Goal: Task Accomplishment & Management: Manage account settings

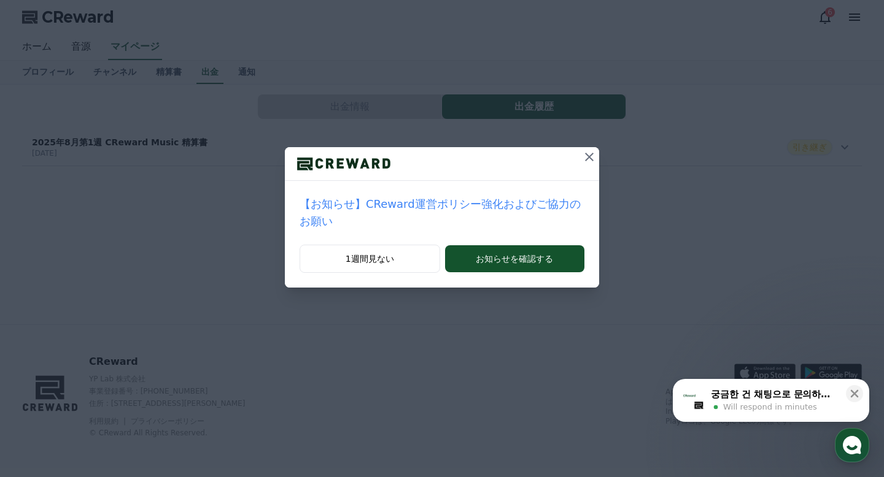
click at [592, 158] on icon at bounding box center [589, 157] width 15 height 15
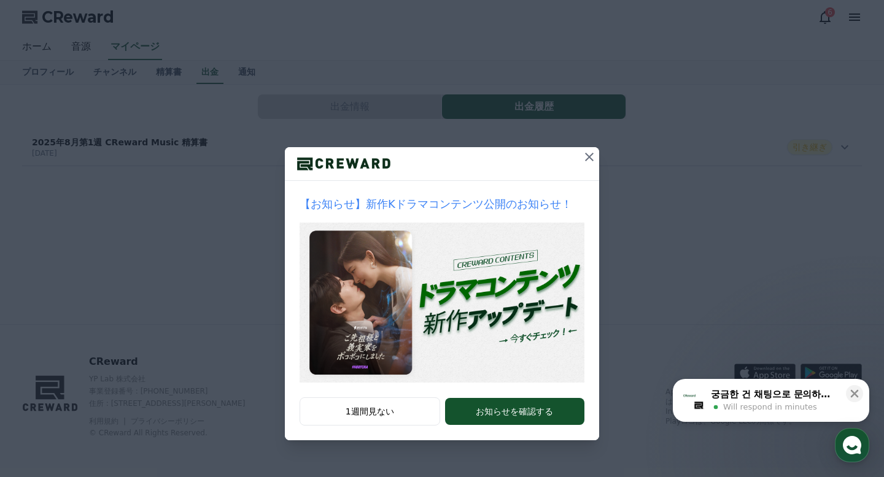
click at [583, 158] on icon at bounding box center [589, 157] width 15 height 15
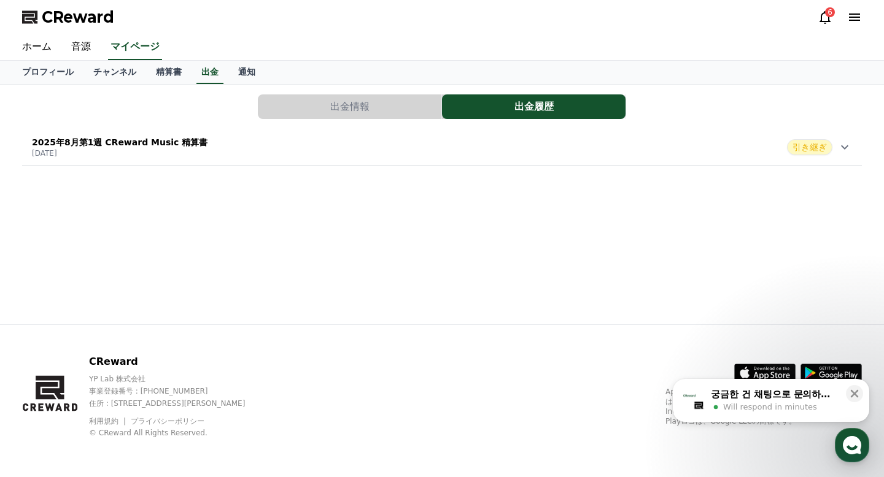
click at [816, 139] on span "引き継ぎ" at bounding box center [809, 147] width 45 height 16
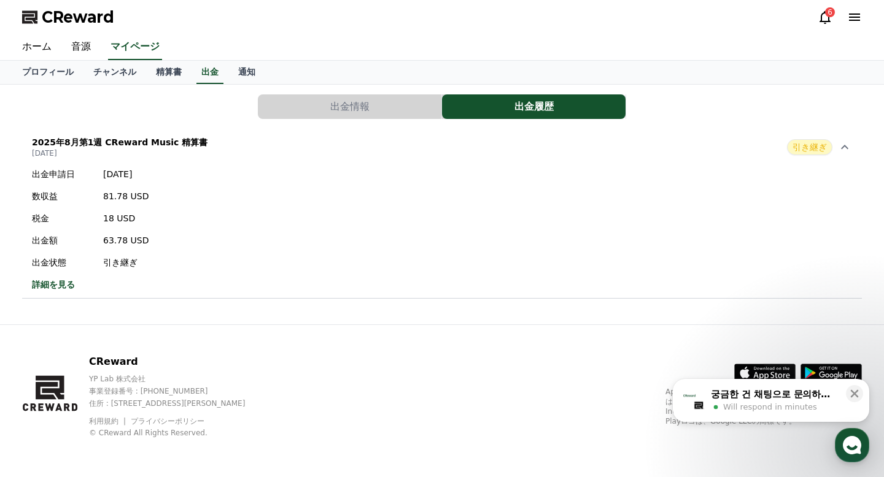
click at [58, 287] on link "詳細を見る" at bounding box center [90, 285] width 117 height 12
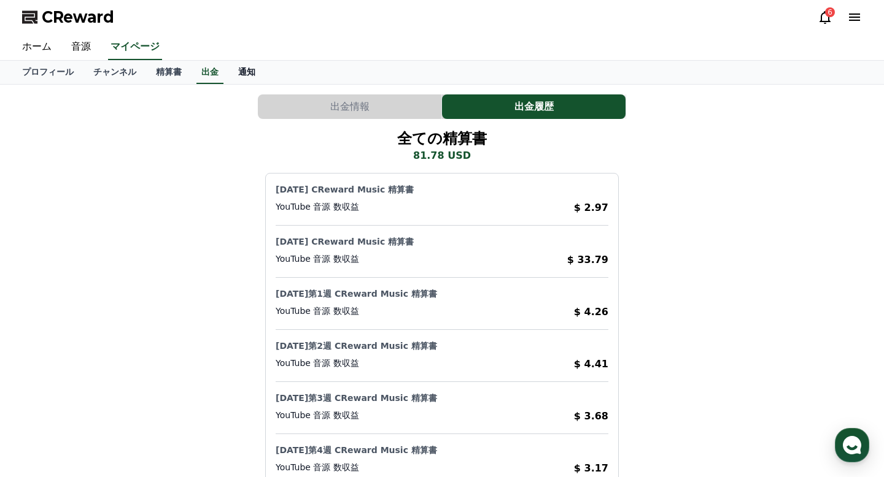
click at [250, 79] on link "通知" at bounding box center [246, 72] width 37 height 23
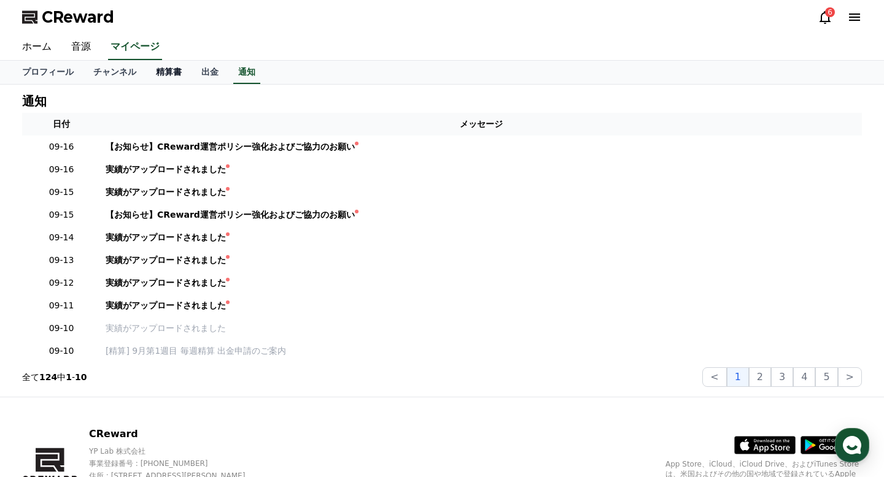
click at [155, 74] on link "精算書" at bounding box center [168, 72] width 45 height 23
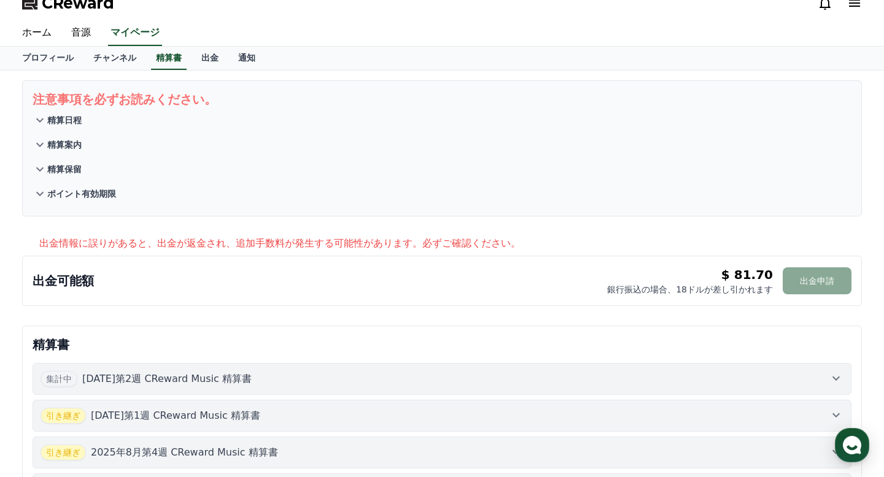
scroll to position [15, 0]
click at [82, 249] on p "出金情報に誤りがあると、出金が返金され、追加手数料が発生する可能性があります。必ずご確認ください。" at bounding box center [450, 243] width 822 height 15
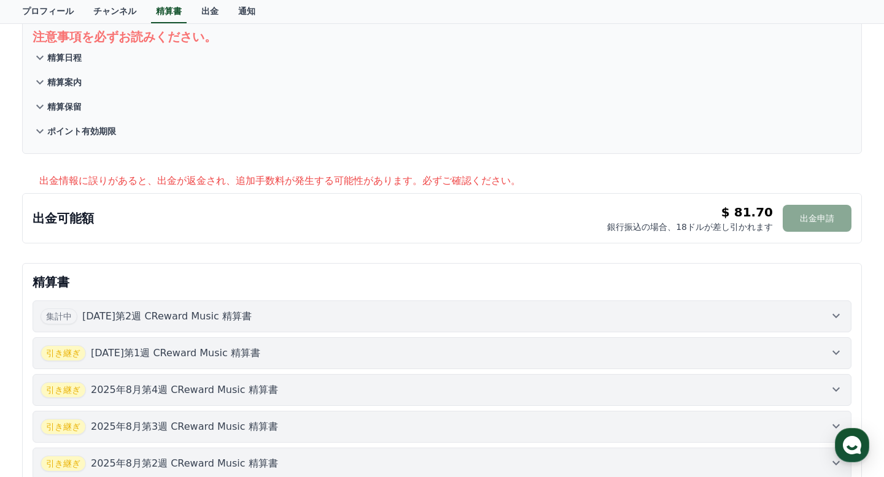
scroll to position [90, 0]
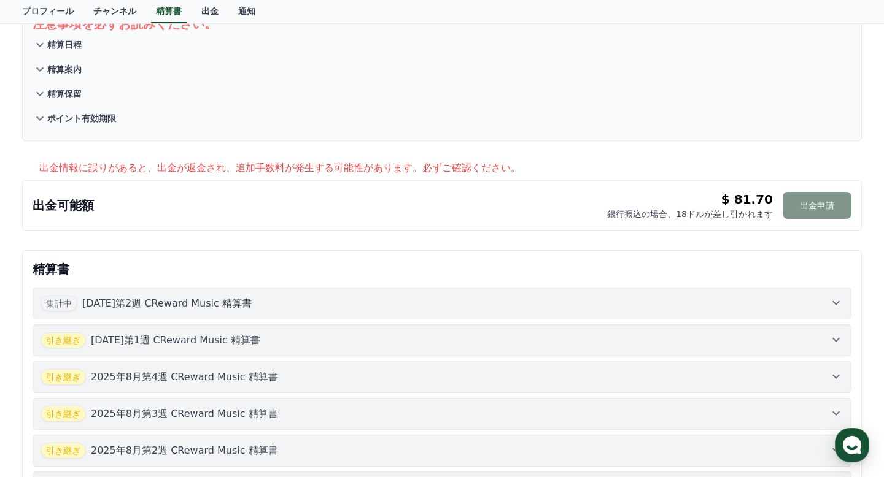
click at [828, 202] on button "出金申請" at bounding box center [816, 205] width 69 height 27
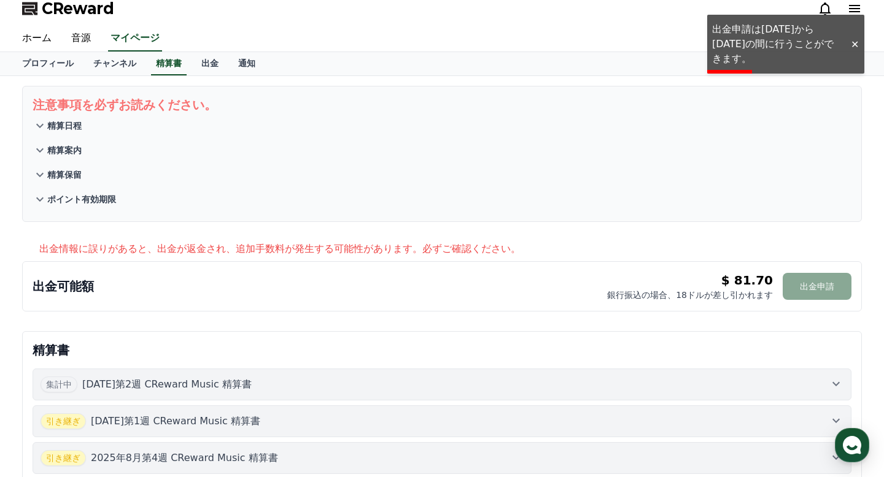
scroll to position [0, 0]
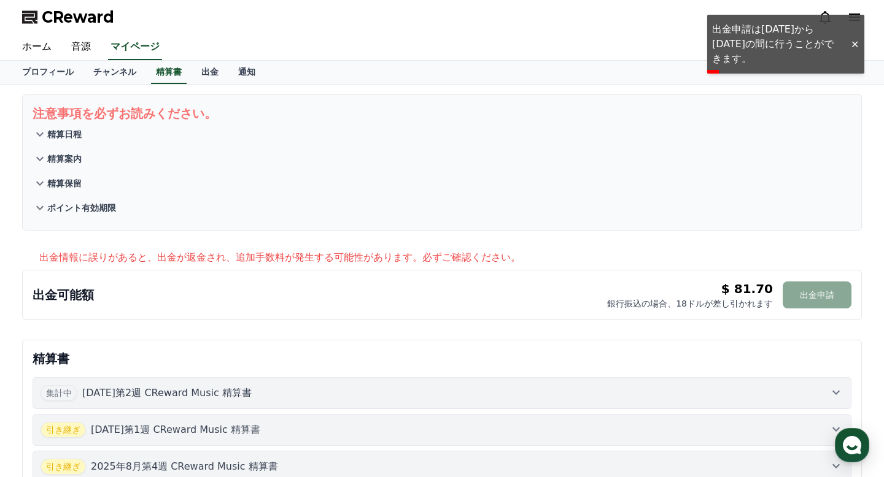
click at [851, 39] on div at bounding box center [854, 45] width 20 height 12
click at [854, 20] on icon at bounding box center [854, 17] width 11 height 7
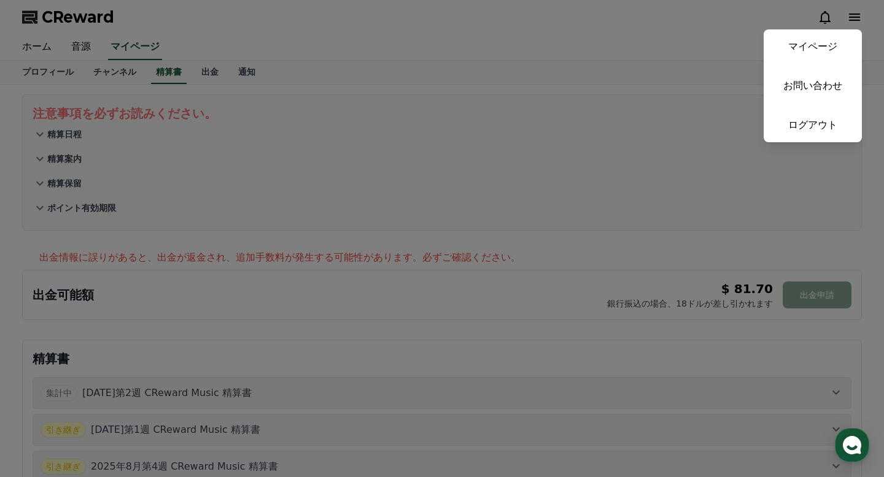
click at [682, 166] on button "close" at bounding box center [442, 238] width 884 height 477
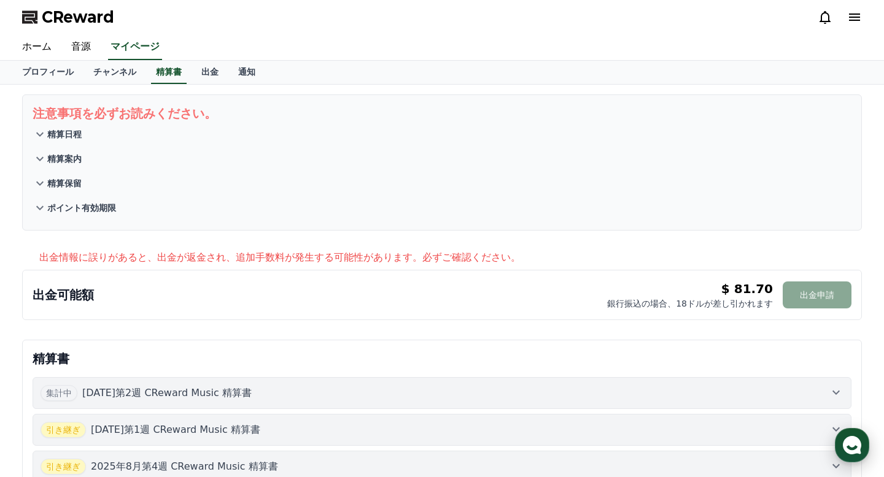
click at [850, 440] on use "button" at bounding box center [852, 445] width 18 height 18
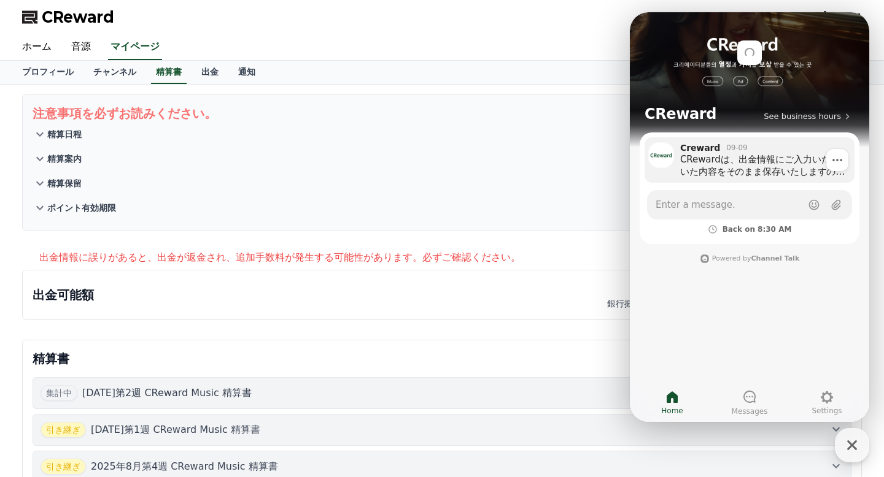
click at [763, 172] on div "CRewardは、出金情報にご入力いただいた内容をそのまま保存いたしますので、 ご確認の際に問題がなければ正しく変更されたということになります。 ただし、前回…" at bounding box center [763, 165] width 166 height 25
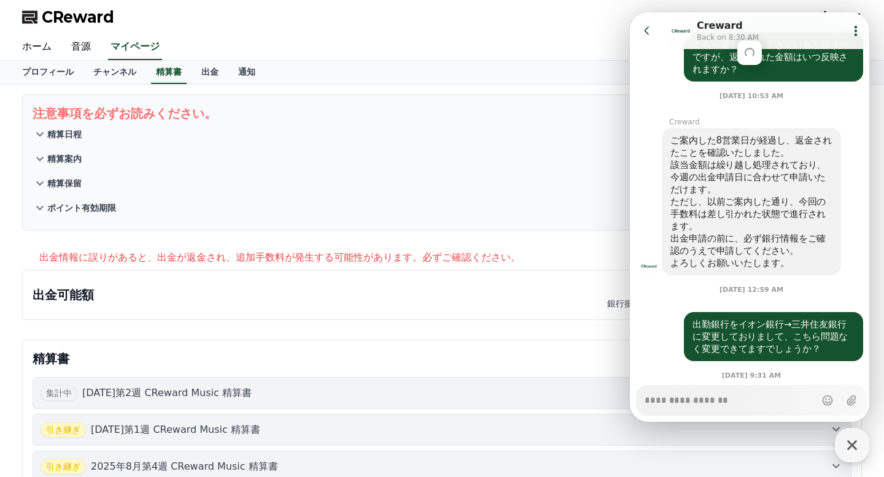
scroll to position [597, 0]
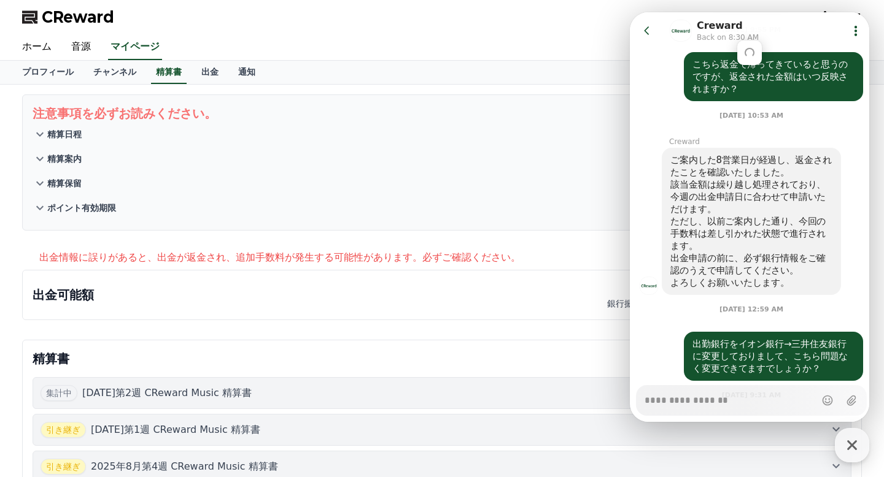
type textarea "*"
click at [509, 212] on button "ポイント有効期限" at bounding box center [442, 208] width 819 height 25
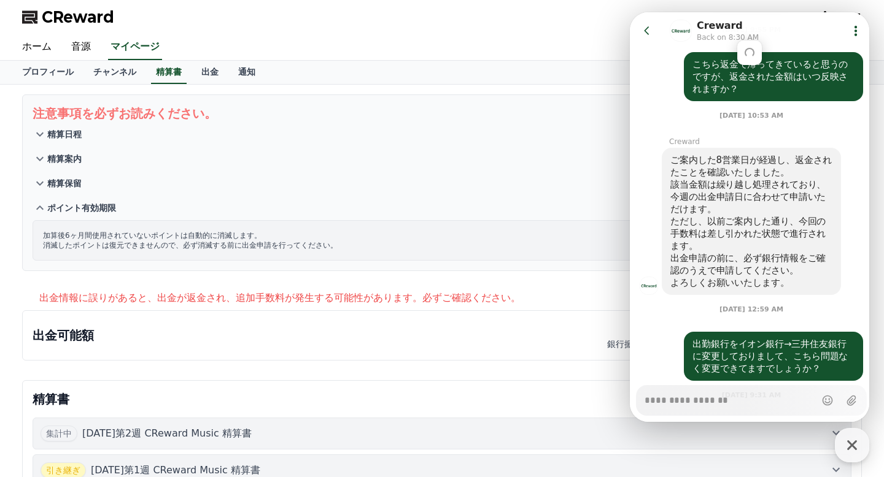
click at [641, 30] on icon at bounding box center [647, 31] width 12 height 12
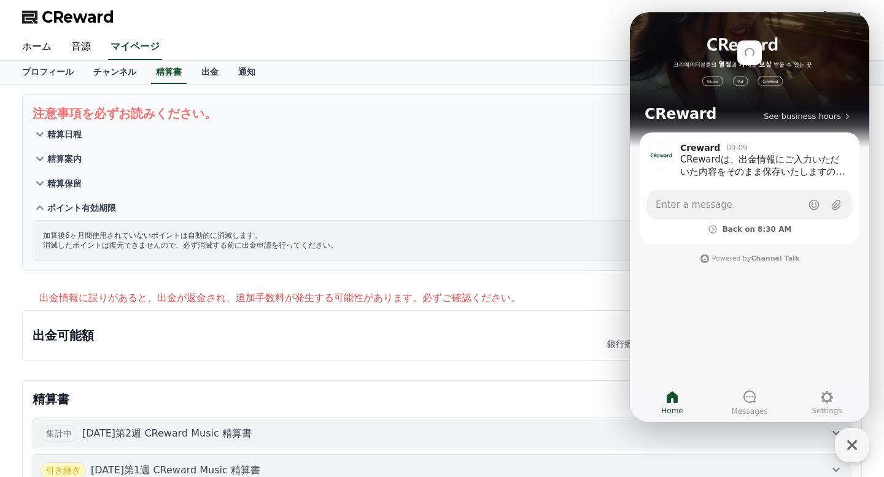
click at [477, 154] on button "精算案内" at bounding box center [442, 159] width 819 height 25
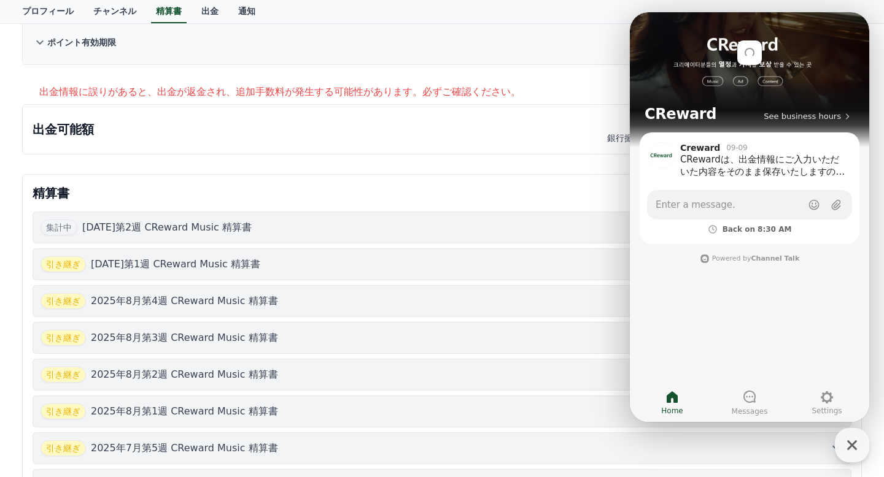
scroll to position [0, 0]
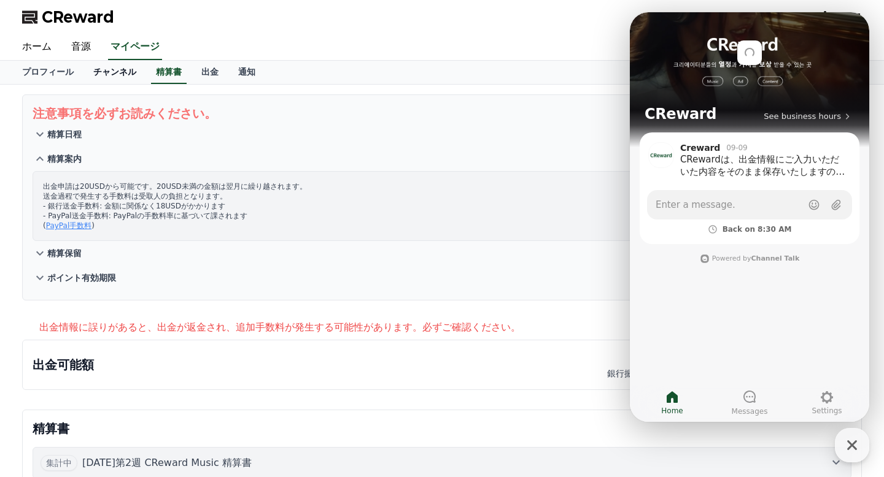
click at [99, 68] on link "チャンネル" at bounding box center [114, 72] width 63 height 23
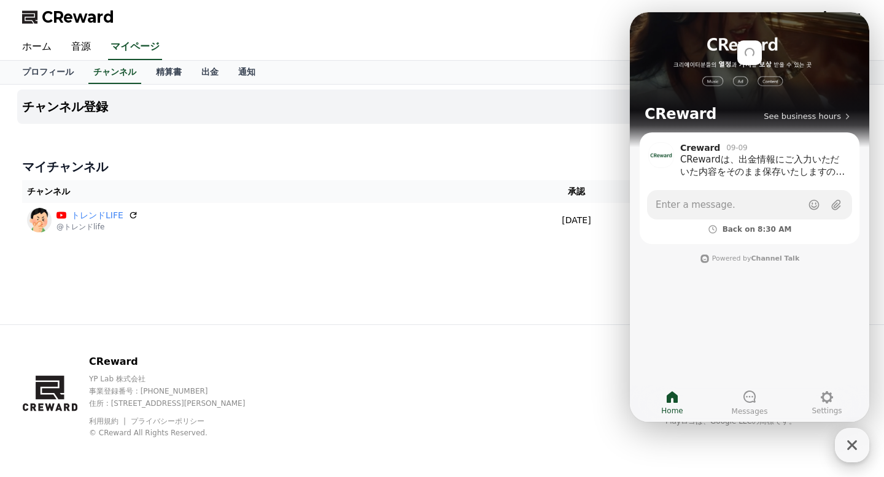
click at [841, 436] on icon "button" at bounding box center [852, 446] width 22 height 22
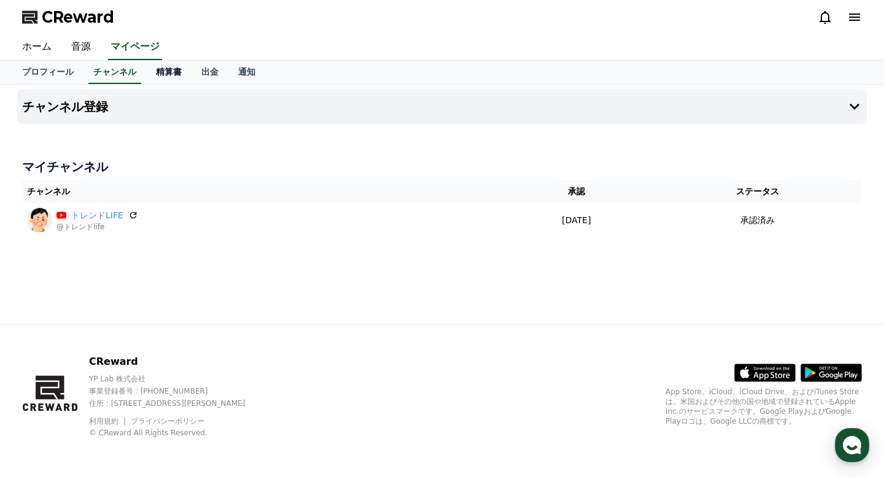
click at [171, 79] on link "精算書" at bounding box center [168, 72] width 45 height 23
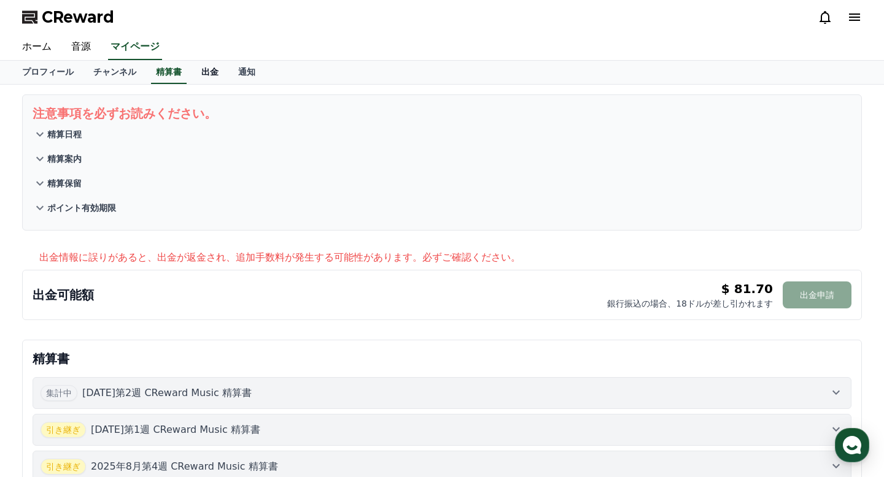
click at [212, 66] on link "出金" at bounding box center [209, 72] width 37 height 23
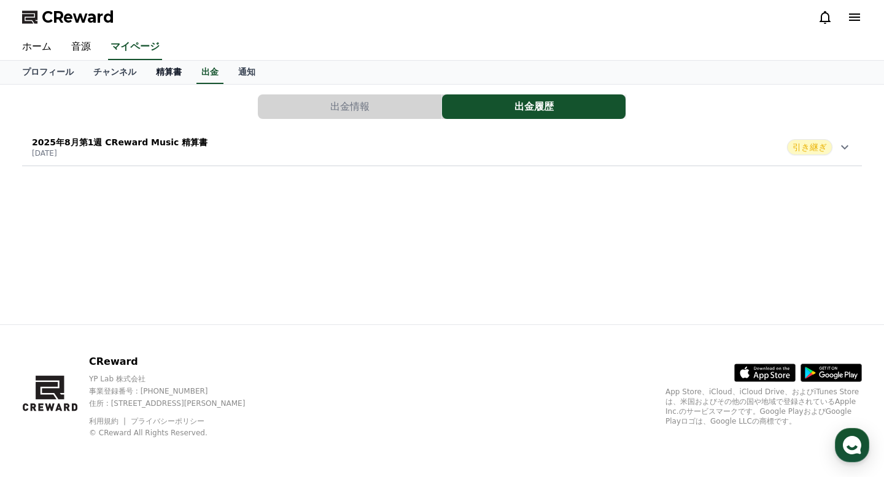
click at [174, 72] on link "精算書" at bounding box center [168, 72] width 45 height 23
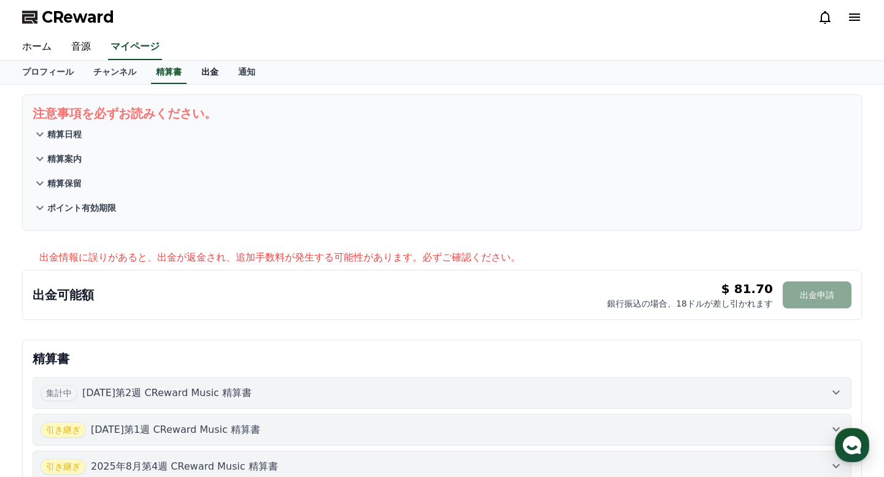
click at [209, 70] on link "出金" at bounding box center [209, 72] width 37 height 23
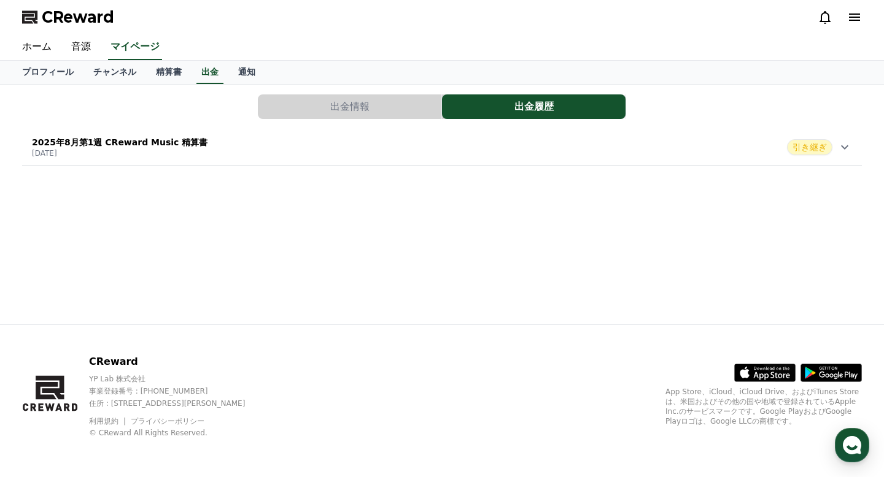
click at [309, 107] on button "出金情報" at bounding box center [350, 107] width 184 height 25
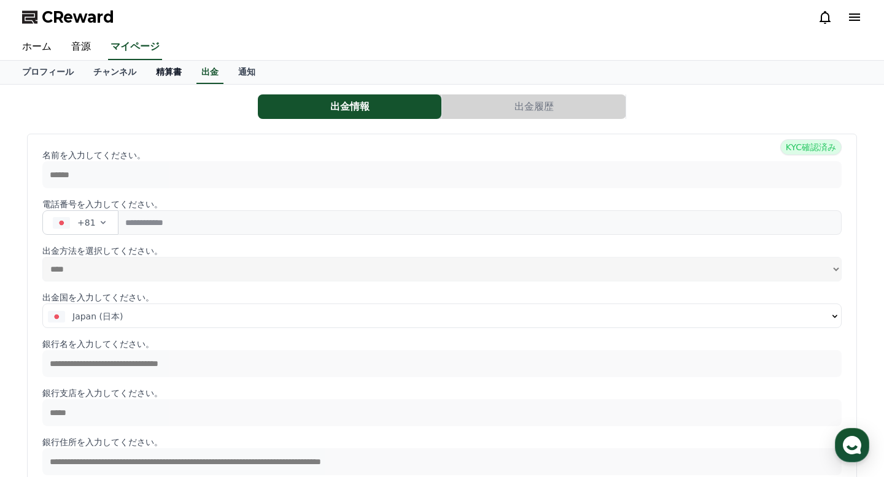
click at [161, 71] on link "精算書" at bounding box center [168, 72] width 45 height 23
